Goal: Use online tool/utility: Utilize a website feature to perform a specific function

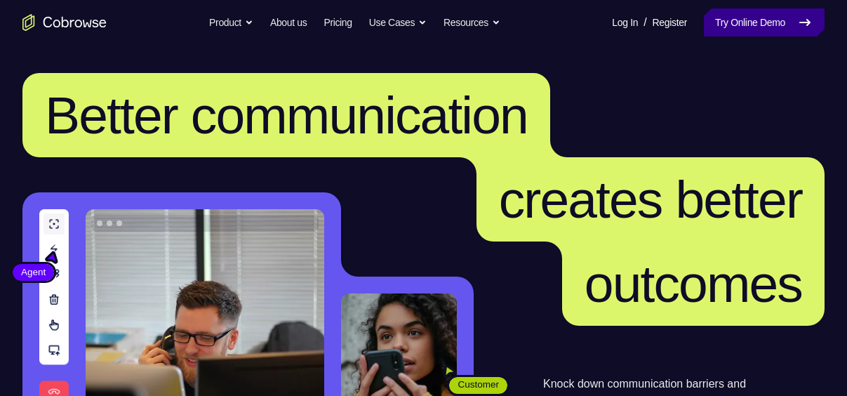
click at [728, 20] on link "Try Online Demo" at bounding box center [764, 22] width 121 height 28
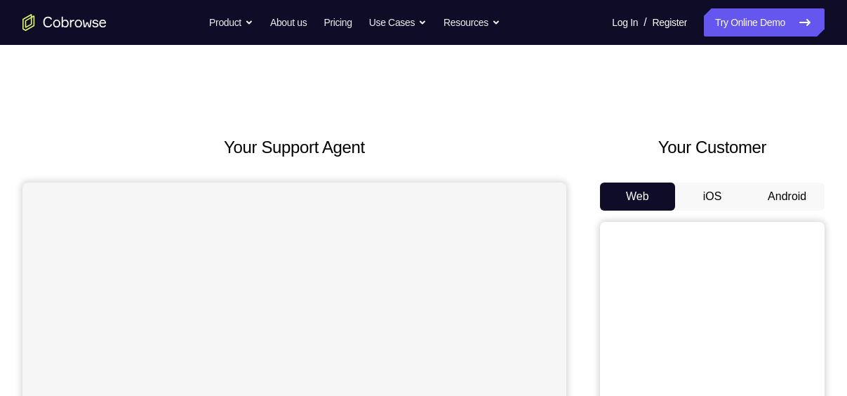
click at [782, 191] on button "Android" at bounding box center [786, 196] width 75 height 28
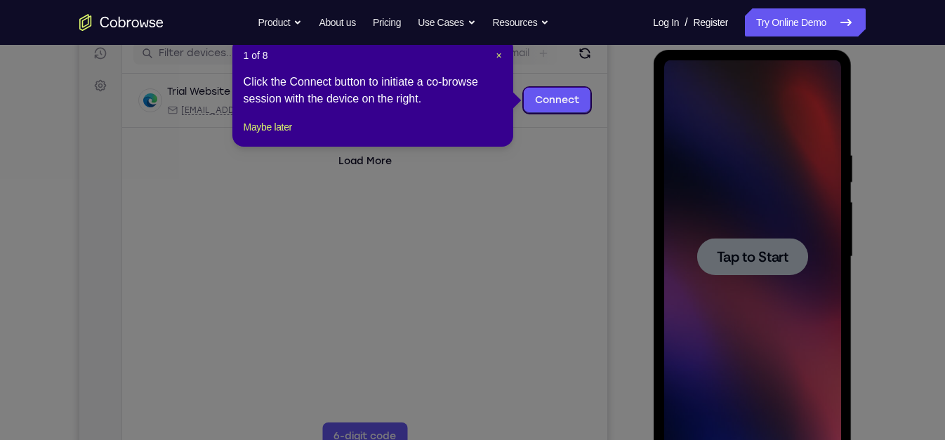
scroll to position [184, 0]
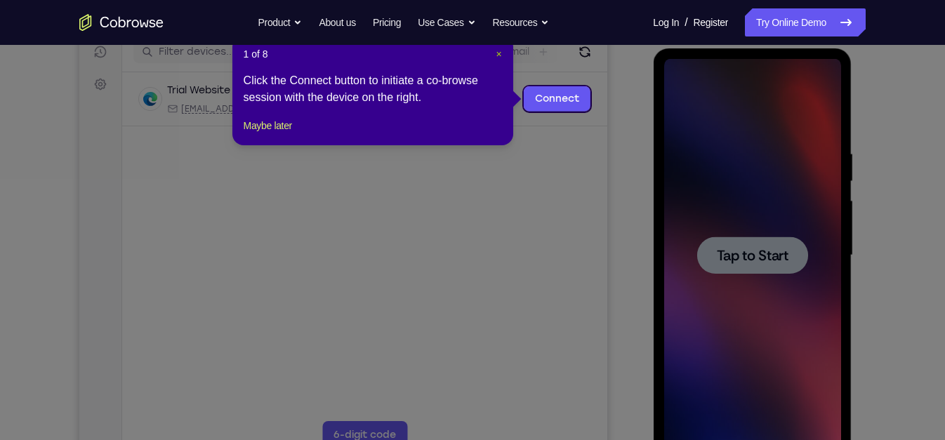
click at [498, 51] on span "×" at bounding box center [498, 53] width 6 height 11
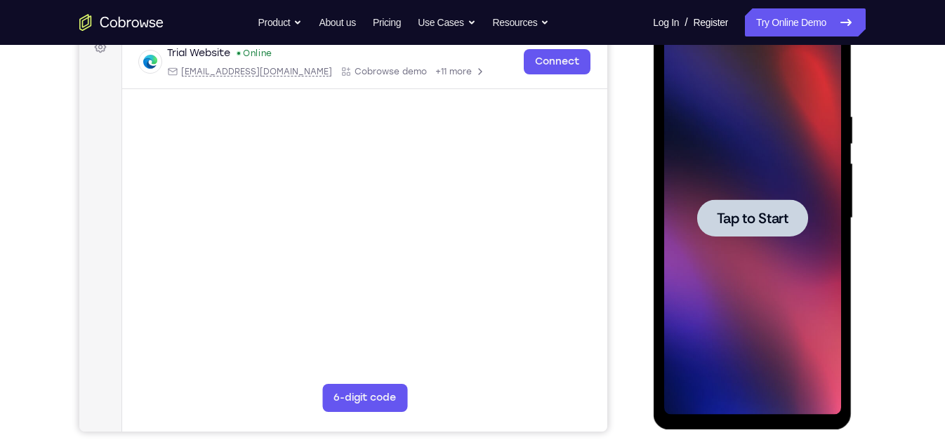
scroll to position [222, 0]
click at [747, 214] on span "Tap to Start" at bounding box center [752, 218] width 72 height 14
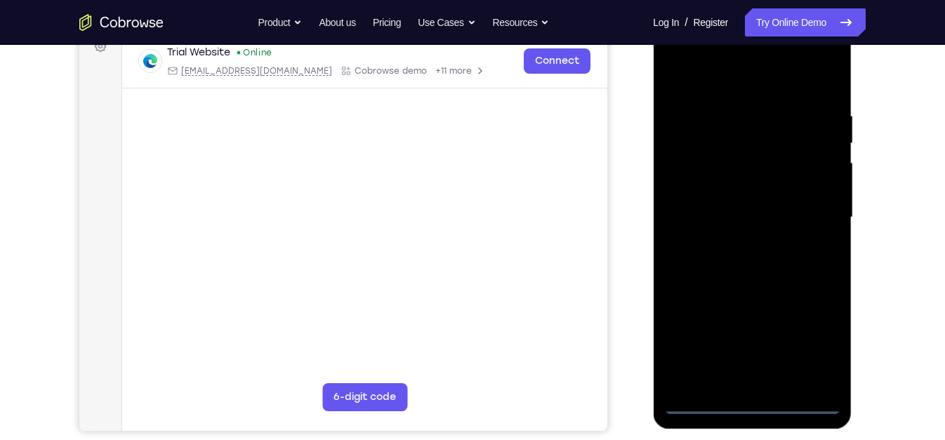
click at [752, 395] on div at bounding box center [751, 217] width 177 height 393
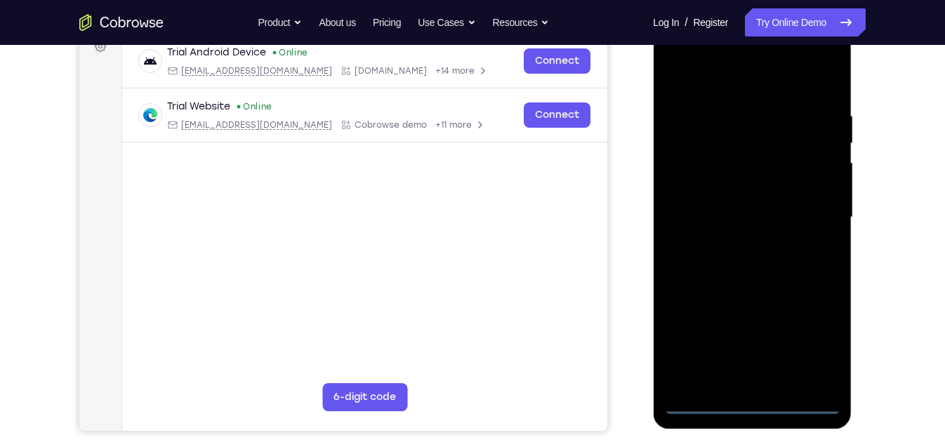
click at [750, 395] on div at bounding box center [751, 217] width 177 height 393
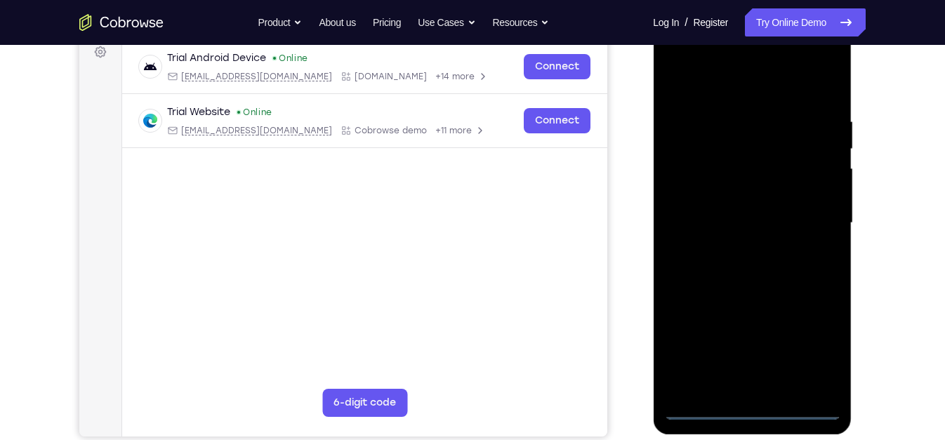
scroll to position [215, 0]
click at [815, 347] on div at bounding box center [751, 223] width 177 height 393
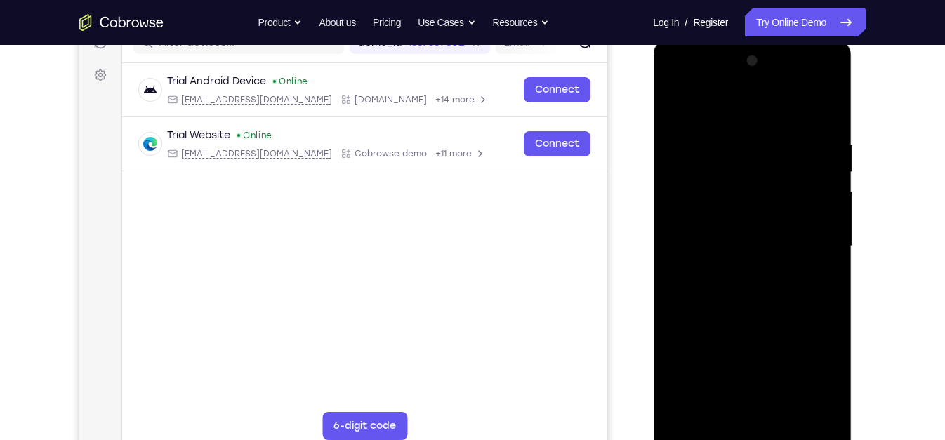
scroll to position [192, 0]
click at [679, 81] on div at bounding box center [751, 247] width 177 height 393
click at [693, 202] on div at bounding box center [751, 247] width 177 height 393
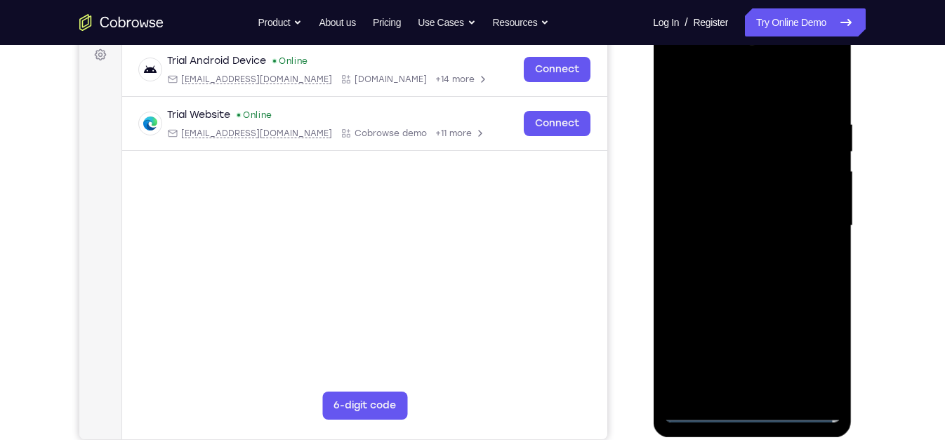
scroll to position [214, 0]
click at [716, 232] on div at bounding box center [751, 225] width 177 height 393
click at [767, 173] on div at bounding box center [751, 225] width 177 height 393
click at [766, 333] on div at bounding box center [751, 225] width 177 height 393
click at [708, 307] on div at bounding box center [751, 225] width 177 height 393
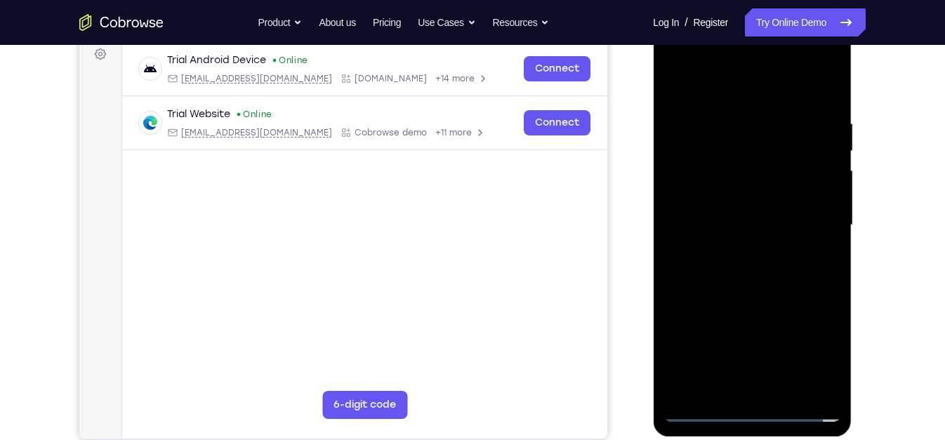
click at [755, 333] on div at bounding box center [751, 225] width 177 height 393
click at [676, 333] on div at bounding box center [751, 225] width 177 height 393
click at [771, 361] on div at bounding box center [751, 225] width 177 height 393
click at [700, 385] on div at bounding box center [751, 225] width 177 height 393
click at [751, 330] on div at bounding box center [751, 225] width 177 height 393
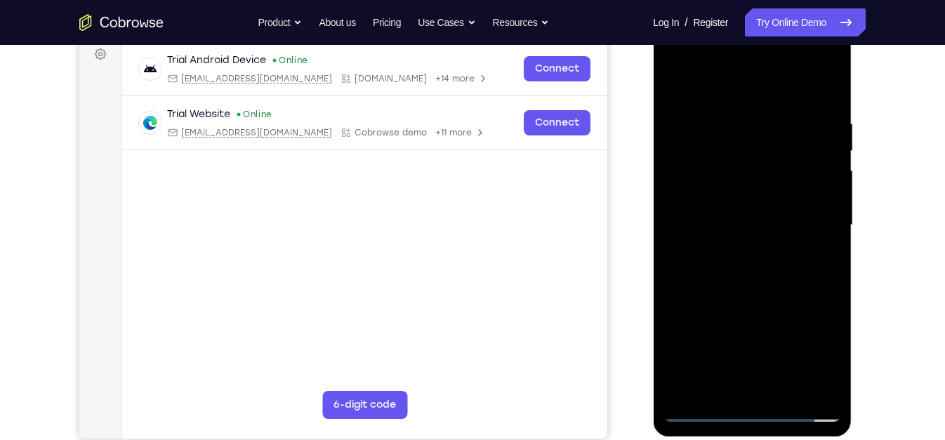
click at [803, 357] on div at bounding box center [751, 225] width 177 height 393
click at [679, 333] on div at bounding box center [751, 225] width 177 height 393
click at [797, 310] on div at bounding box center [751, 225] width 177 height 393
click at [824, 332] on div at bounding box center [751, 225] width 177 height 393
click at [802, 391] on div at bounding box center [751, 225] width 177 height 393
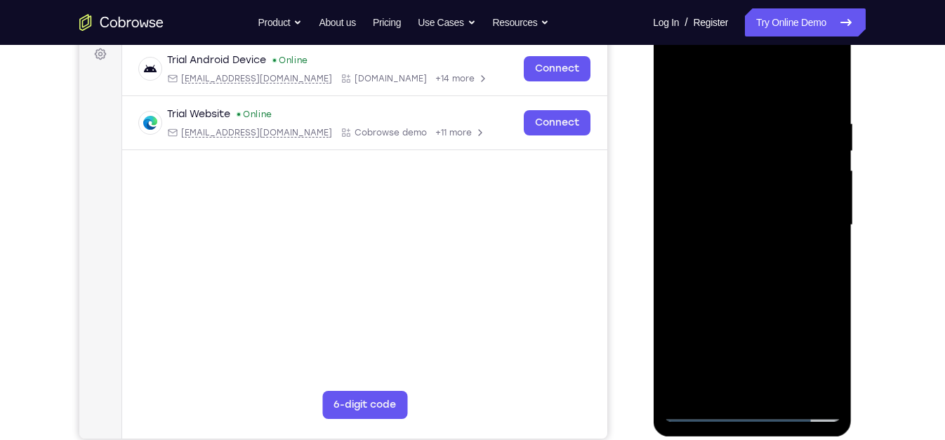
click at [732, 359] on div at bounding box center [751, 225] width 177 height 393
click at [813, 308] on div at bounding box center [751, 225] width 177 height 393
click at [804, 357] on div at bounding box center [751, 225] width 177 height 393
click at [709, 209] on div at bounding box center [751, 225] width 177 height 393
click at [673, 353] on div at bounding box center [751, 225] width 177 height 393
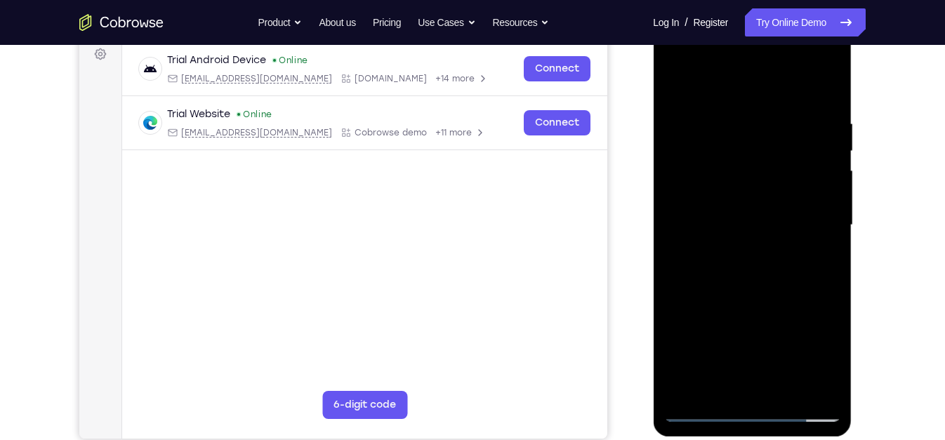
click at [673, 353] on div at bounding box center [751, 225] width 177 height 393
click at [770, 356] on div at bounding box center [751, 225] width 177 height 393
click at [680, 331] on div at bounding box center [751, 225] width 177 height 393
click at [769, 333] on div at bounding box center [751, 225] width 177 height 393
click at [726, 305] on div at bounding box center [751, 225] width 177 height 393
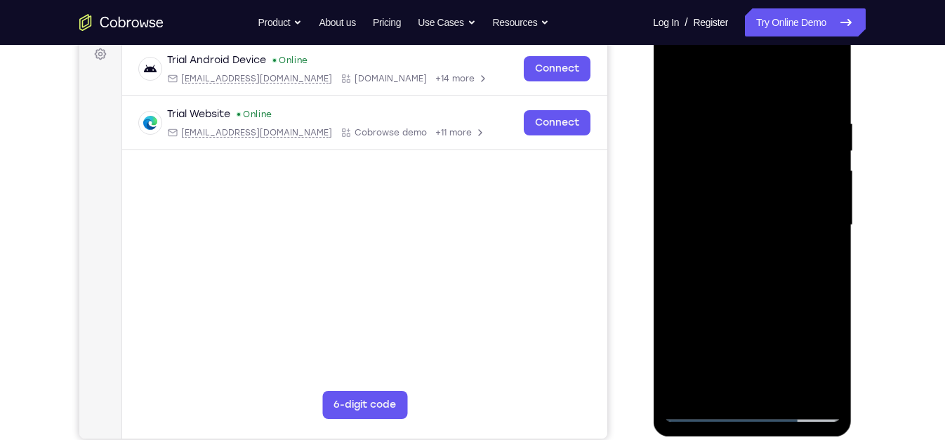
click at [740, 231] on div at bounding box center [751, 225] width 177 height 393
click at [745, 245] on div at bounding box center [751, 225] width 177 height 393
drag, startPoint x: 699, startPoint y: 333, endPoint x: 670, endPoint y: 191, distance: 144.6
click at [670, 191] on div at bounding box center [751, 225] width 177 height 393
click at [731, 373] on div at bounding box center [751, 225] width 177 height 393
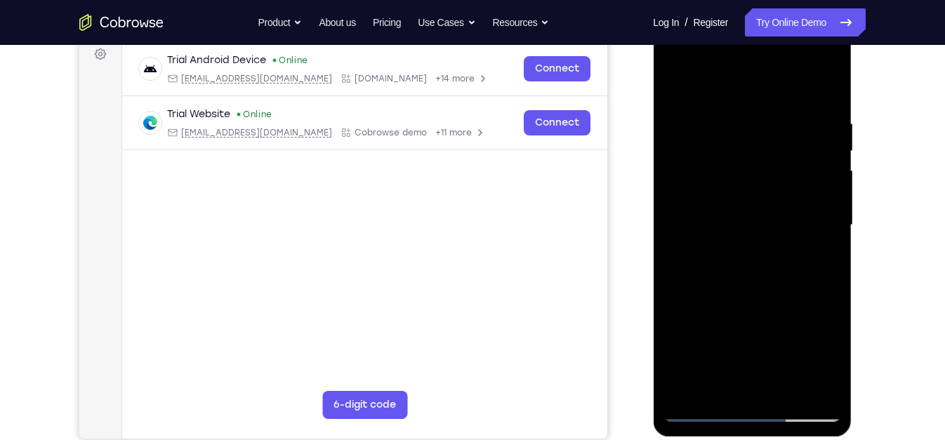
click at [731, 166] on div at bounding box center [751, 225] width 177 height 393
click at [832, 236] on div at bounding box center [751, 225] width 177 height 393
click at [830, 88] on div at bounding box center [751, 225] width 177 height 393
click at [679, 258] on div at bounding box center [751, 225] width 177 height 393
